Goal: Task Accomplishment & Management: Use online tool/utility

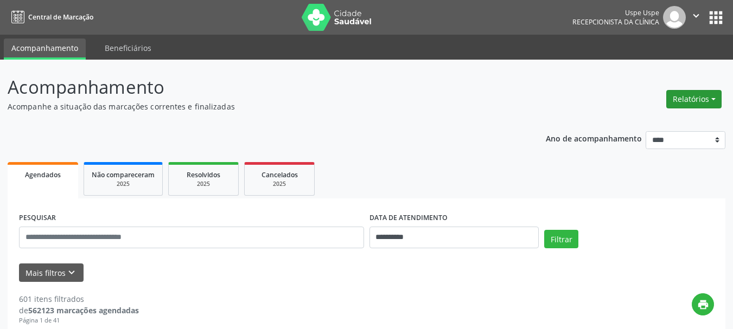
drag, startPoint x: 689, startPoint y: 86, endPoint x: 689, endPoint y: 97, distance: 10.9
click at [689, 93] on div "Relatórios Agendamentos Procedimentos realizados" at bounding box center [693, 99] width 63 height 26
click at [689, 98] on button "Relatórios" at bounding box center [693, 99] width 55 height 18
click at [673, 120] on link "Agendamentos" at bounding box center [664, 122] width 117 height 15
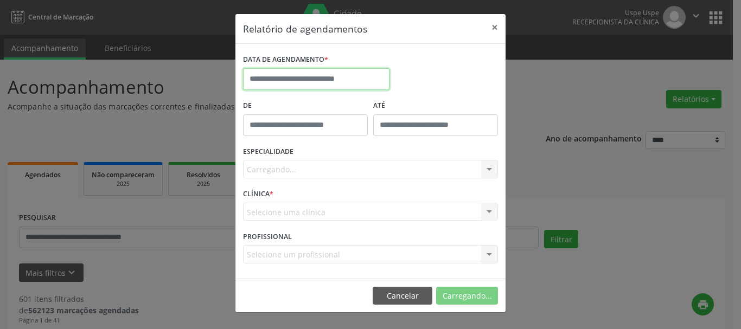
click at [358, 80] on input "text" at bounding box center [316, 79] width 146 height 22
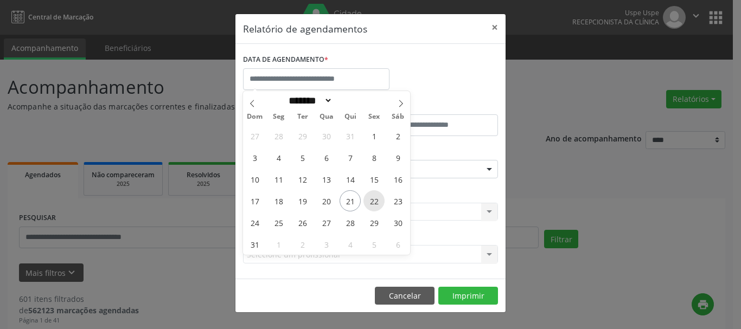
click at [368, 202] on span "22" at bounding box center [374, 200] width 21 height 21
type input "**********"
click at [368, 202] on span "22" at bounding box center [374, 200] width 21 height 21
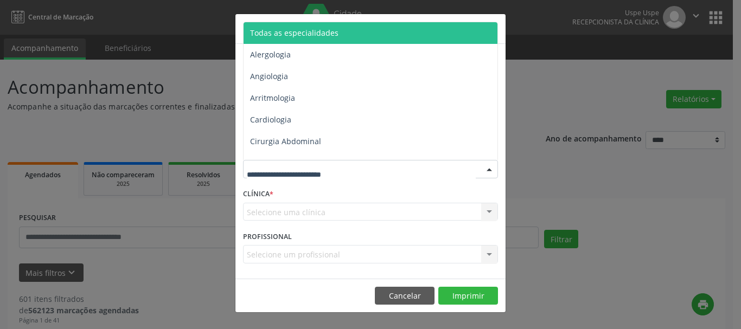
click at [296, 22] on div "Todas as especialidades Alergologia Angiologia Arritmologia Cardiologia Cirurgi…" at bounding box center [370, 91] width 255 height 138
click at [284, 29] on span "Todas as especialidades" at bounding box center [294, 33] width 88 height 10
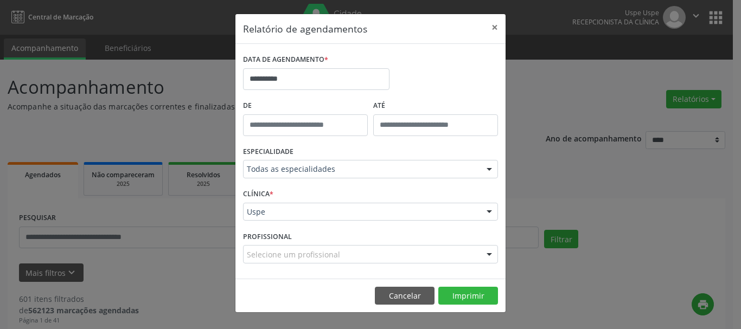
drag, startPoint x: 263, startPoint y: 213, endPoint x: 262, endPoint y: 206, distance: 7.7
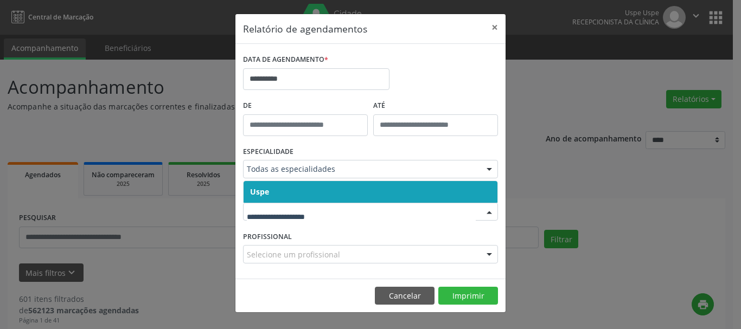
click at [261, 199] on span "Uspe" at bounding box center [371, 192] width 254 height 22
click at [261, 199] on div "CLÍNICA * Uspe Nenhum resultado encontrado para: " " Não há nenhuma opção para …" at bounding box center [370, 207] width 260 height 42
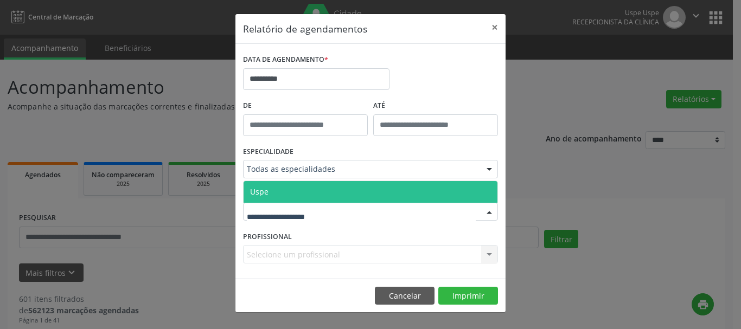
click at [257, 192] on span "Uspe" at bounding box center [259, 192] width 18 height 10
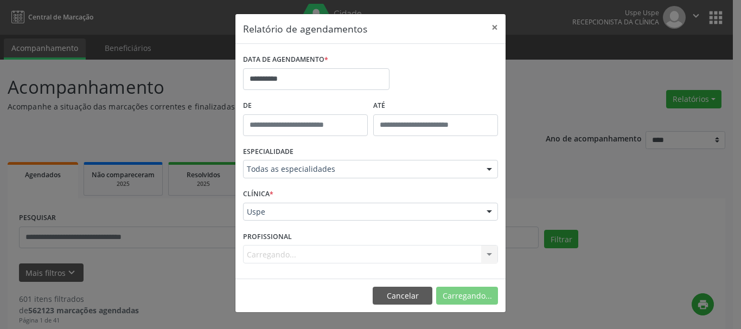
click at [267, 254] on div "Carregando... Nenhum resultado encontrado para: " " Não há nenhuma opção para s…" at bounding box center [370, 254] width 255 height 18
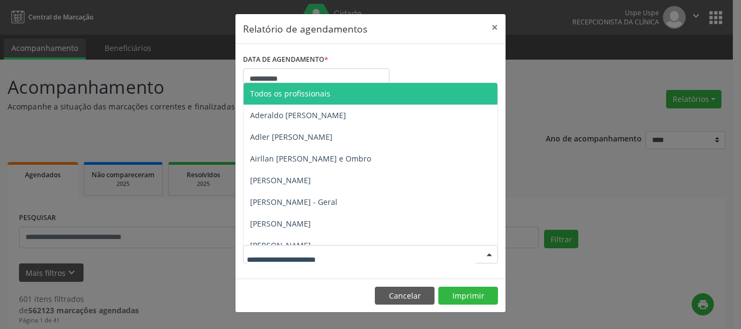
click at [267, 254] on input "text" at bounding box center [361, 260] width 229 height 22
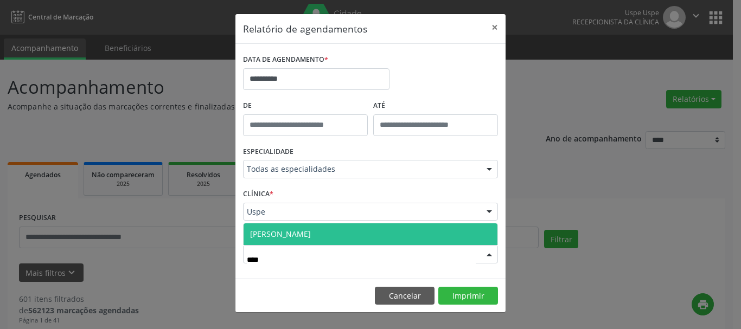
type input "*****"
click at [295, 235] on span "[PERSON_NAME]" at bounding box center [280, 234] width 61 height 10
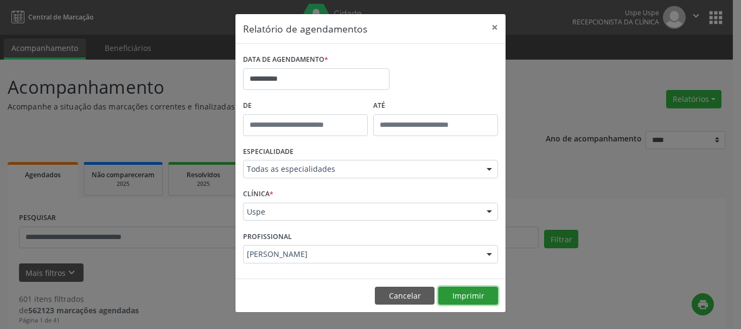
click at [487, 299] on button "Imprimir" at bounding box center [468, 296] width 60 height 18
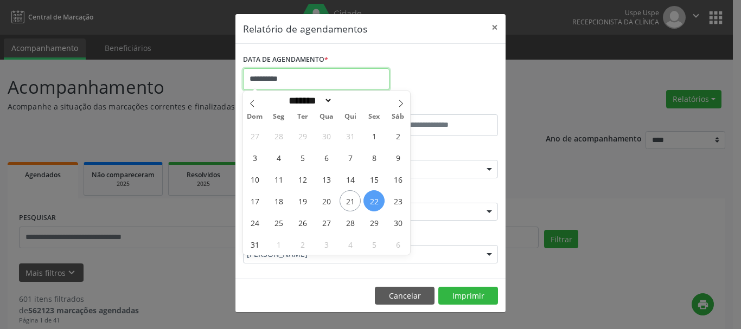
click at [307, 84] on input "**********" at bounding box center [316, 79] width 146 height 22
click at [278, 241] on span "1" at bounding box center [278, 244] width 21 height 21
type input "**********"
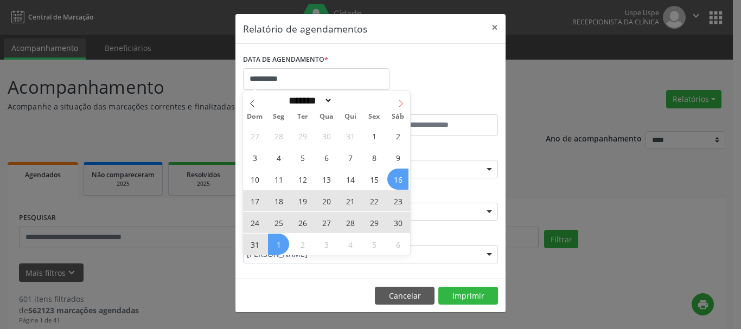
click at [399, 98] on span at bounding box center [401, 100] width 18 height 18
select select "*"
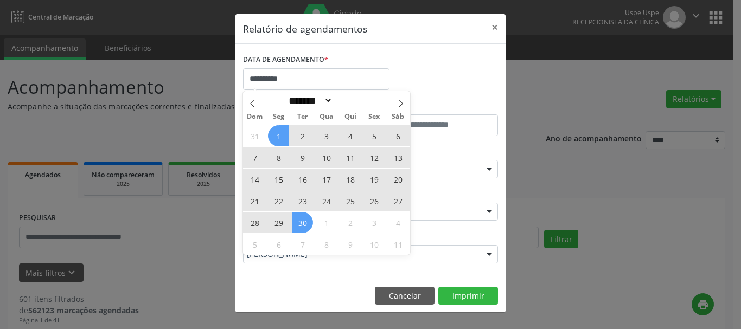
click at [302, 226] on span "30" at bounding box center [302, 222] width 21 height 21
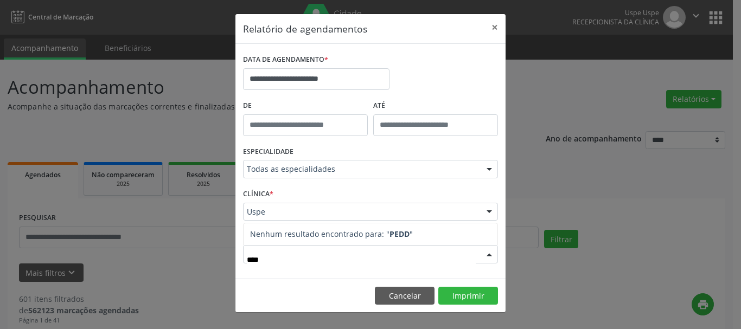
type input "***"
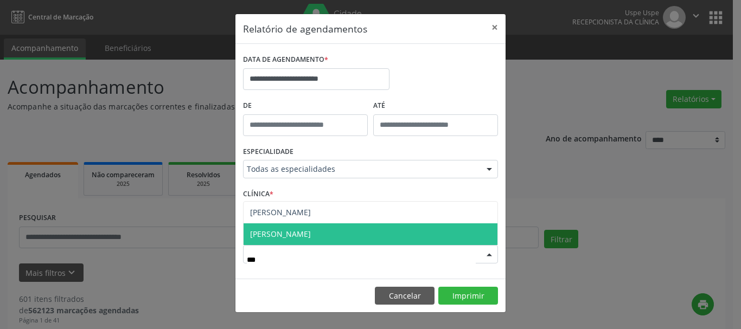
click at [302, 239] on span "[PERSON_NAME]" at bounding box center [280, 234] width 61 height 10
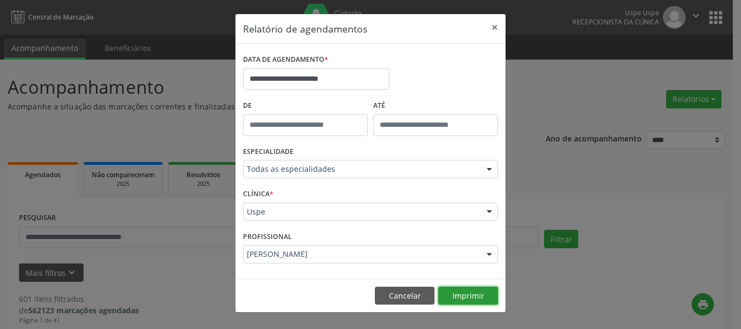
click at [494, 289] on button "Imprimir" at bounding box center [468, 296] width 60 height 18
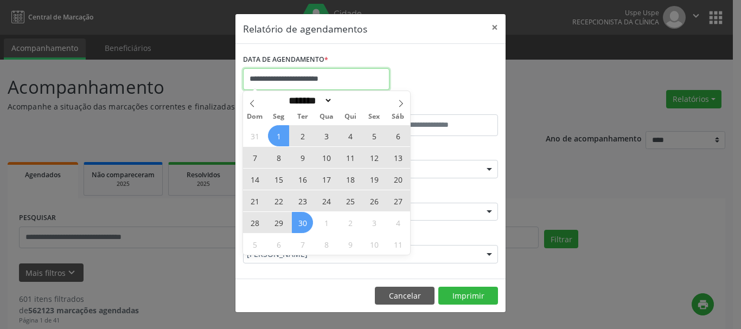
click at [297, 78] on input "**********" at bounding box center [316, 79] width 146 height 22
click at [277, 143] on span "1" at bounding box center [278, 135] width 21 height 21
type input "**********"
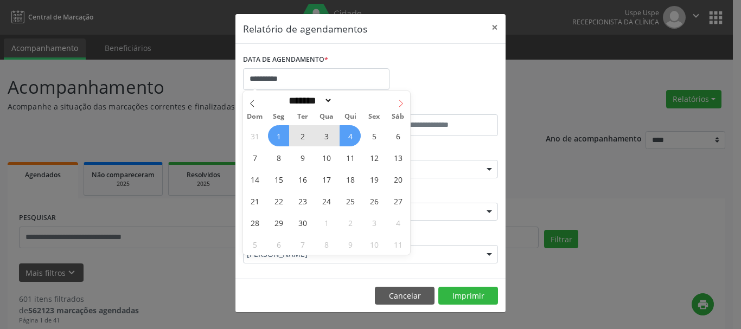
click at [404, 105] on icon at bounding box center [401, 104] width 8 height 8
select select "*"
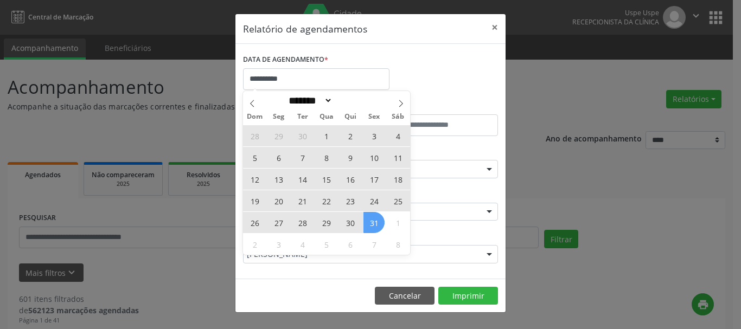
click at [374, 224] on span "31" at bounding box center [374, 222] width 21 height 21
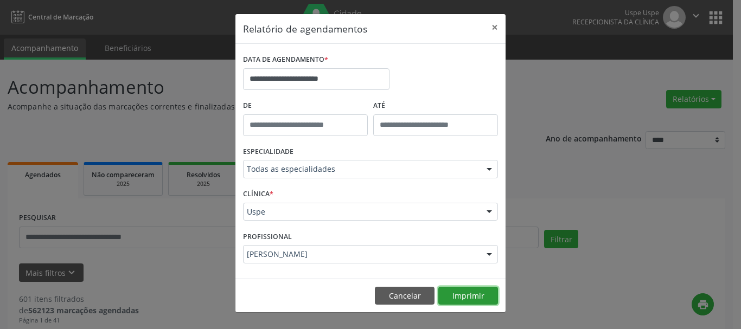
click at [472, 293] on button "Imprimir" at bounding box center [468, 296] width 60 height 18
click at [496, 23] on button "×" at bounding box center [495, 27] width 22 height 27
